Goal: Task Accomplishment & Management: Use online tool/utility

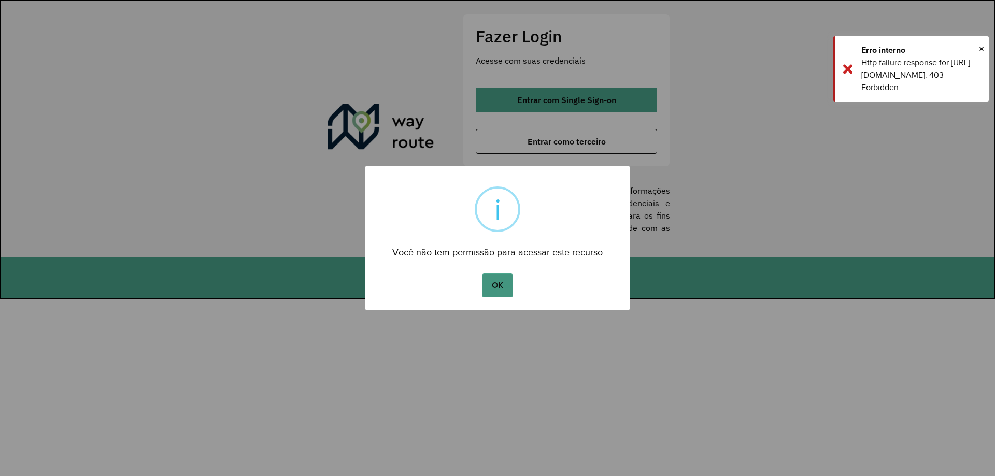
click at [493, 283] on button "OK" at bounding box center [497, 286] width 31 height 24
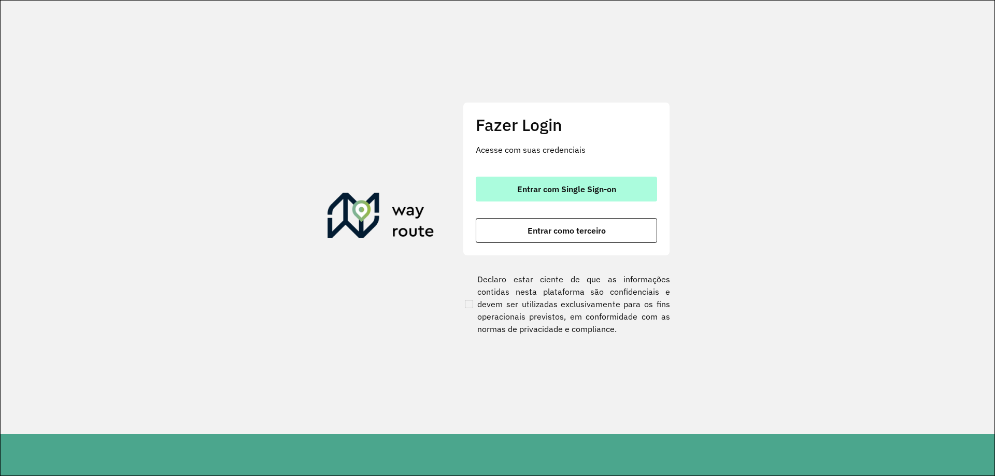
click at [609, 193] on span "Entrar com Single Sign-on" at bounding box center [566, 189] width 99 height 8
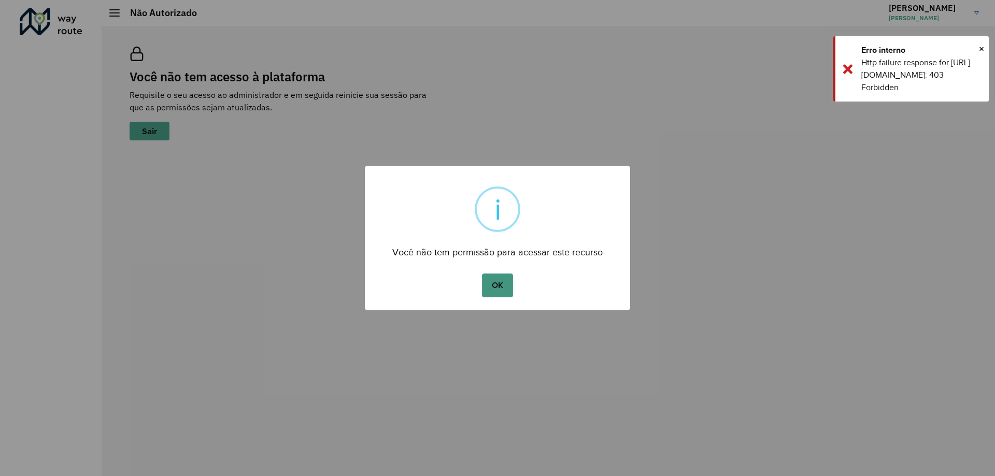
click at [508, 290] on button "OK" at bounding box center [497, 286] width 31 height 24
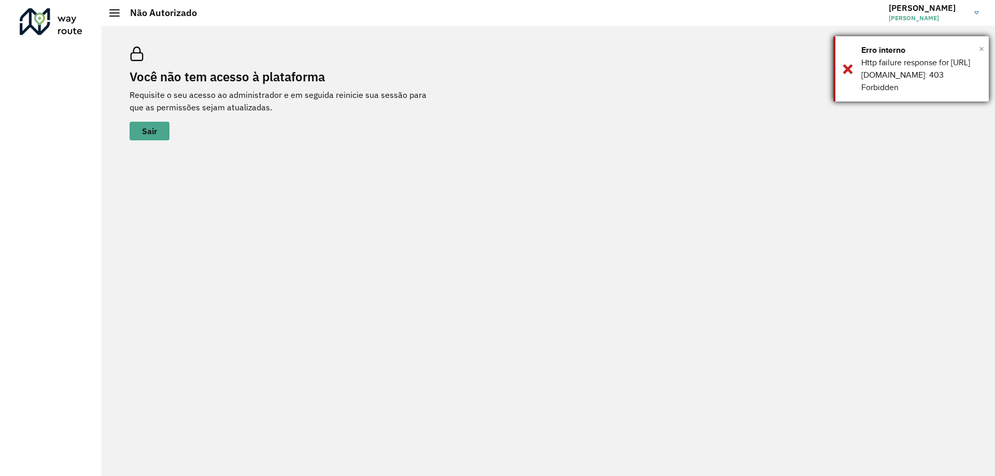
click at [980, 51] on span "×" at bounding box center [981, 49] width 5 height 16
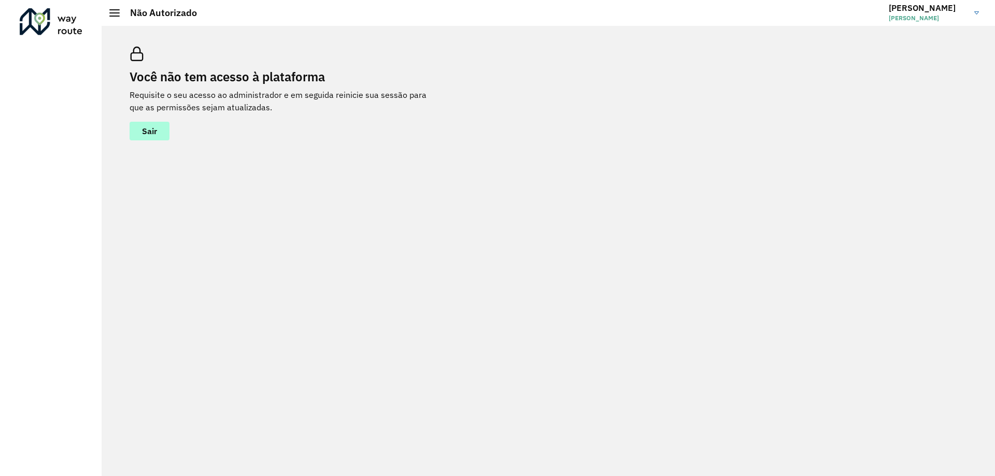
click at [167, 135] on button "Sair" at bounding box center [150, 131] width 40 height 19
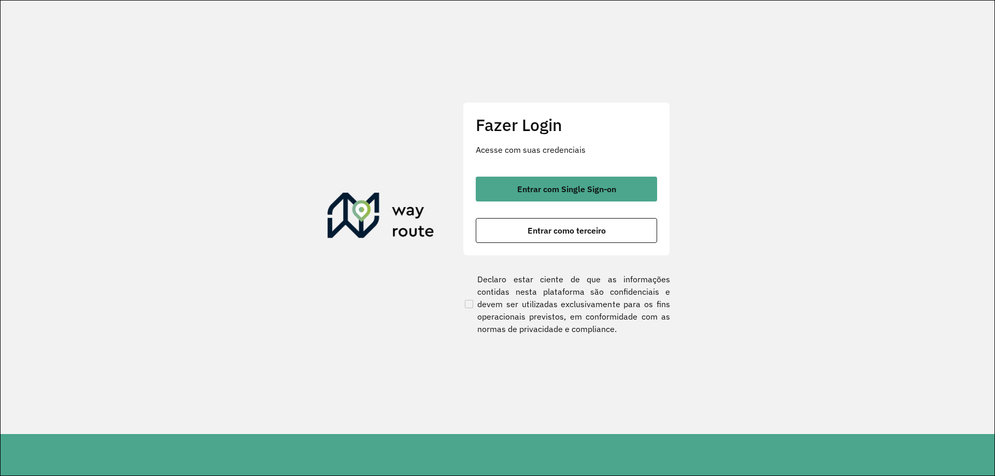
click at [531, 175] on div "Fazer Login Acesse com suas credenciais Entrar com Single Sign-on Entrar como t…" at bounding box center [566, 178] width 207 height 153
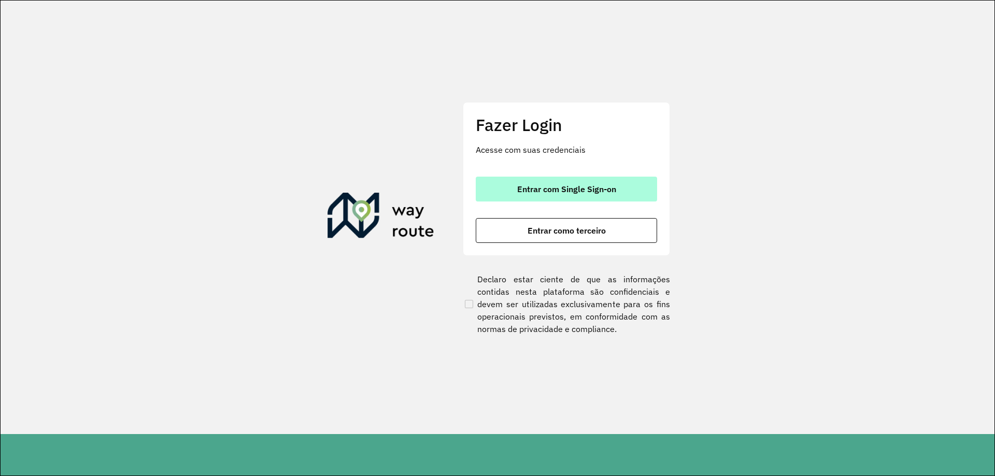
click at [536, 180] on button "Entrar com Single Sign-on" at bounding box center [566, 189] width 181 height 25
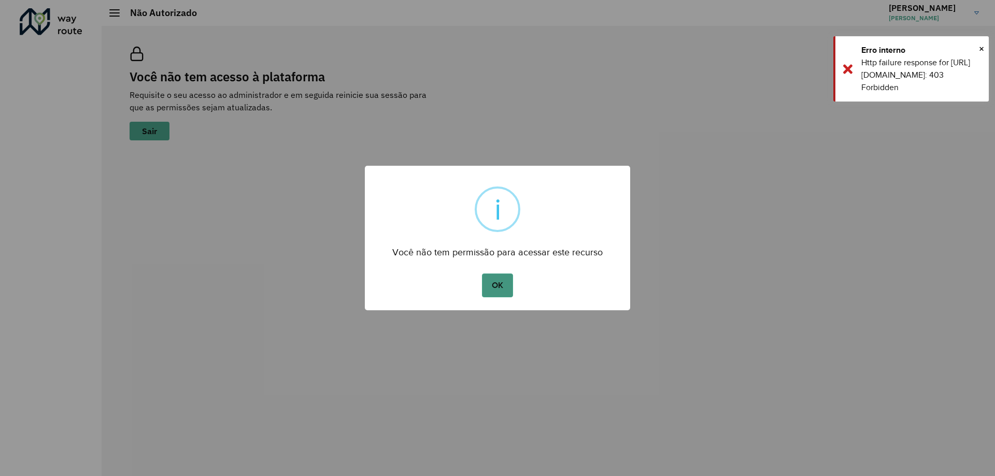
click at [500, 285] on button "OK" at bounding box center [497, 286] width 31 height 24
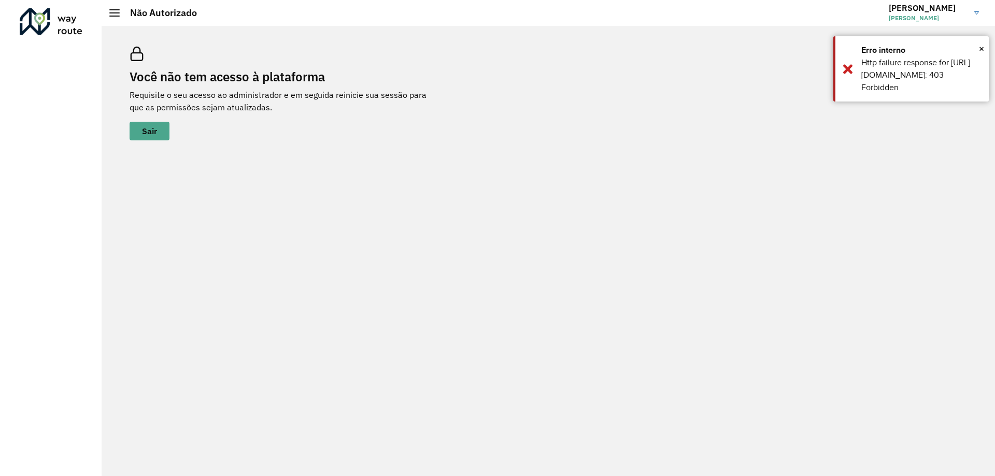
click at [111, 16] on span at bounding box center [114, 16] width 10 height 1
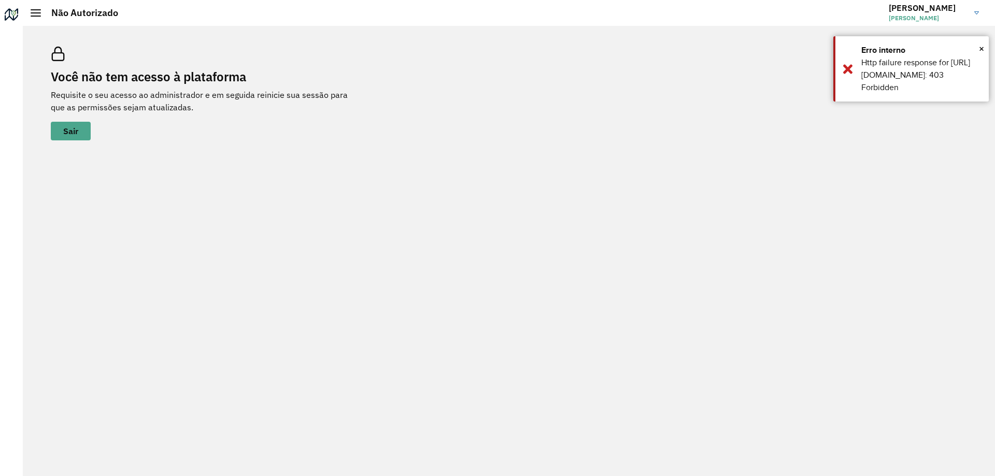
click at [113, 7] on h2 "Não Autorizado" at bounding box center [79, 12] width 77 height 11
click at [36, 15] on div at bounding box center [36, 12] width 10 height 7
